Goal: Book appointment/travel/reservation

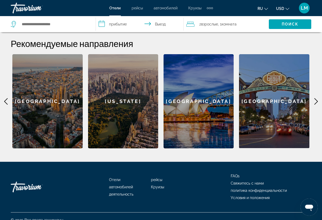
scroll to position [212, 0]
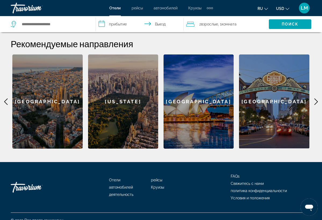
click at [317, 99] on icon "Main content" at bounding box center [316, 102] width 6 height 6
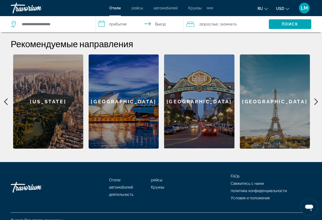
click at [317, 99] on icon "Main content" at bounding box center [316, 102] width 6 height 6
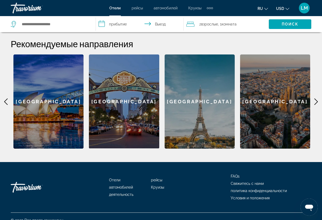
click at [317, 99] on icon "Main content" at bounding box center [316, 102] width 6 height 6
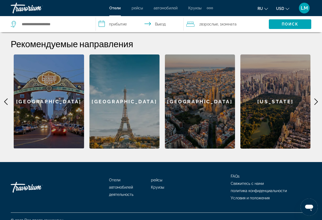
click at [317, 99] on icon "Main content" at bounding box center [316, 102] width 6 height 6
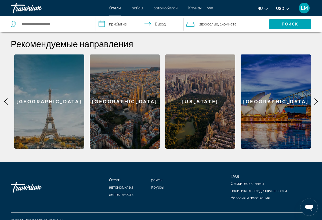
click at [317, 99] on icon "Main content" at bounding box center [316, 102] width 6 height 6
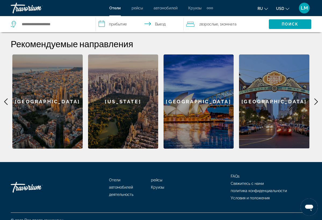
click at [317, 99] on icon "Main content" at bounding box center [316, 102] width 6 height 6
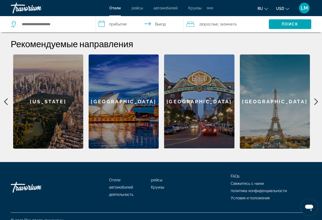
click at [317, 99] on icon "Main content" at bounding box center [316, 102] width 6 height 6
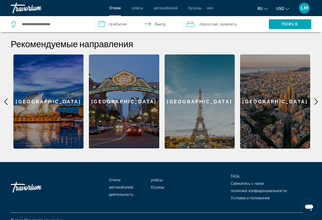
click at [317, 99] on icon "Main content" at bounding box center [316, 102] width 6 height 6
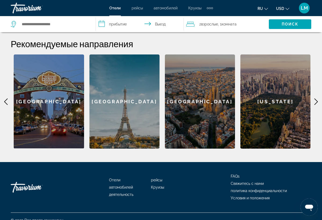
click at [317, 99] on icon "Main content" at bounding box center [316, 102] width 6 height 6
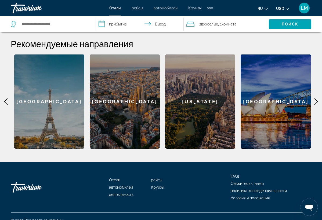
click at [317, 99] on icon "Main content" at bounding box center [316, 102] width 6 height 6
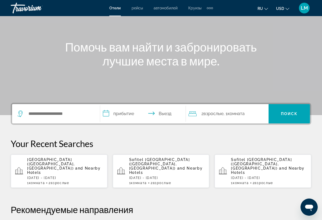
scroll to position [47, 0]
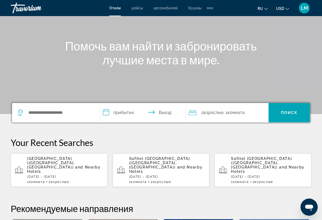
click at [277, 166] on div "Sofitel [GEOGRAPHIC_DATA] ([GEOGRAPHIC_DATA], [GEOGRAPHIC_DATA]) and Nearby Hot…" at bounding box center [269, 170] width 76 height 27
